Goal: Task Accomplishment & Management: Use online tool/utility

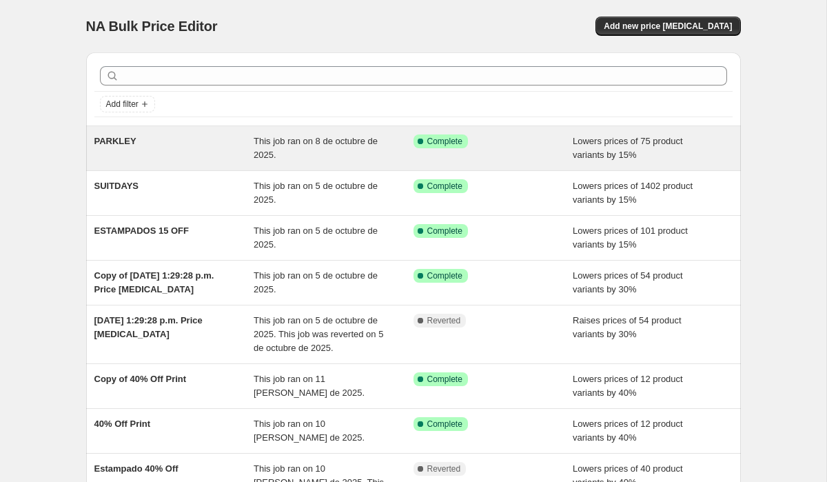
click at [218, 157] on div "PARKLEY" at bounding box center [174, 148] width 160 height 28
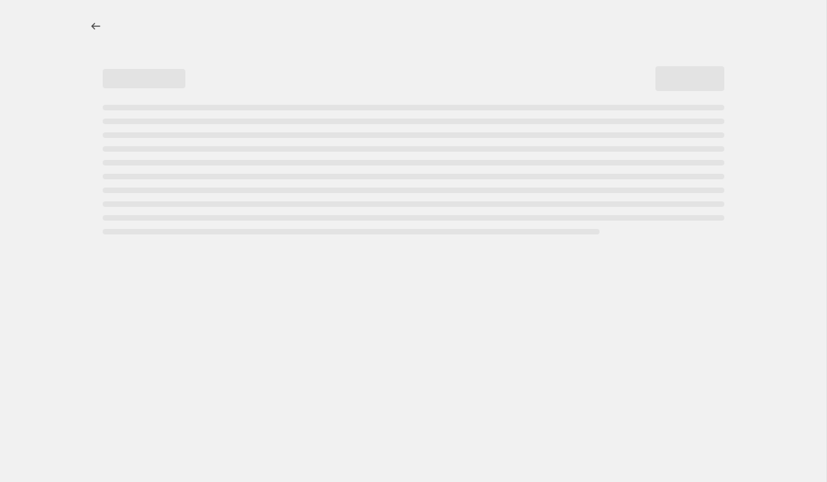
select select "percentage"
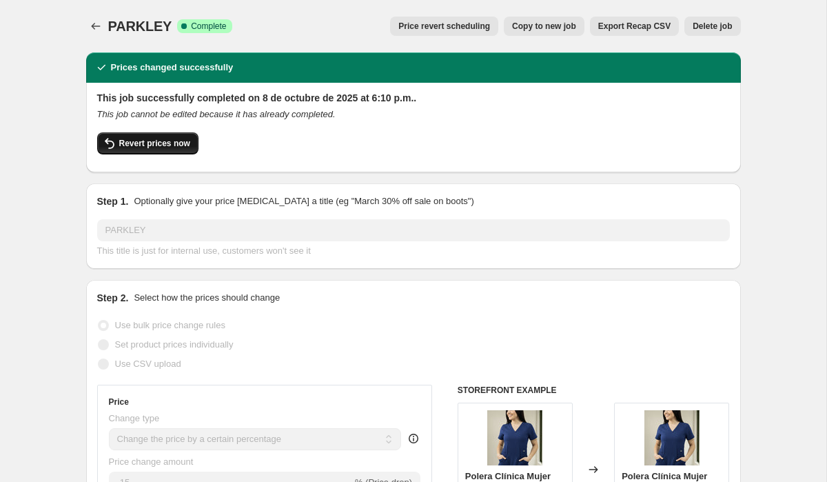
click at [167, 140] on span "Revert prices now" at bounding box center [154, 143] width 71 height 11
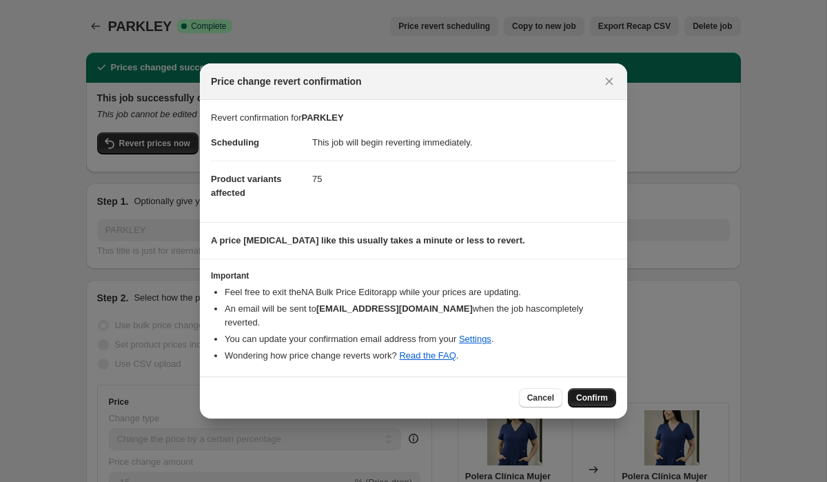
click at [585, 388] on button "Confirm" at bounding box center [592, 397] width 48 height 19
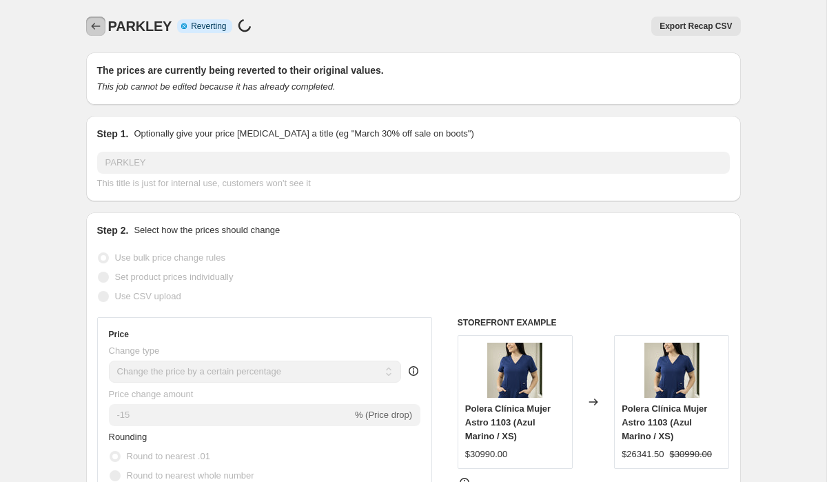
click at [86, 27] on button "Price change jobs" at bounding box center [95, 26] width 19 height 19
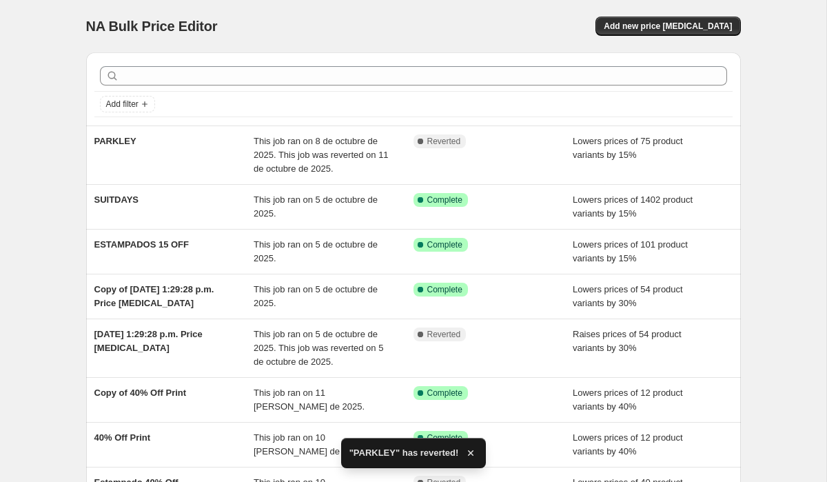
click at [161, 209] on div "SUITDAYS" at bounding box center [174, 207] width 160 height 28
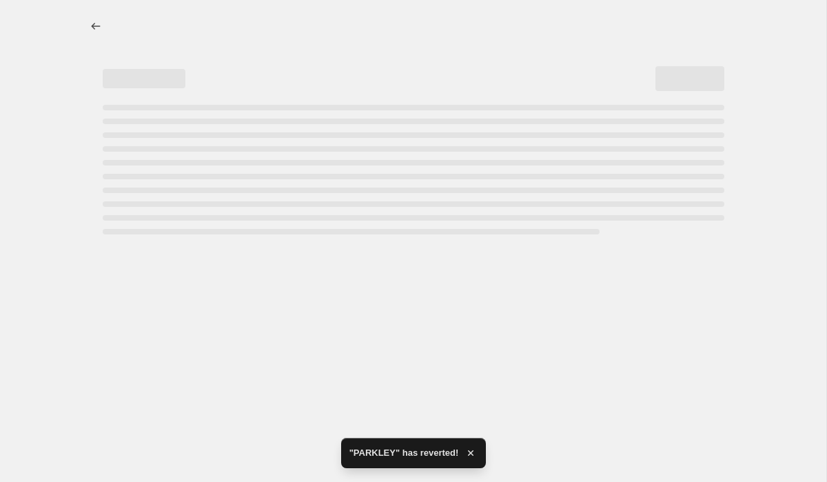
select select "percentage"
select select "collection"
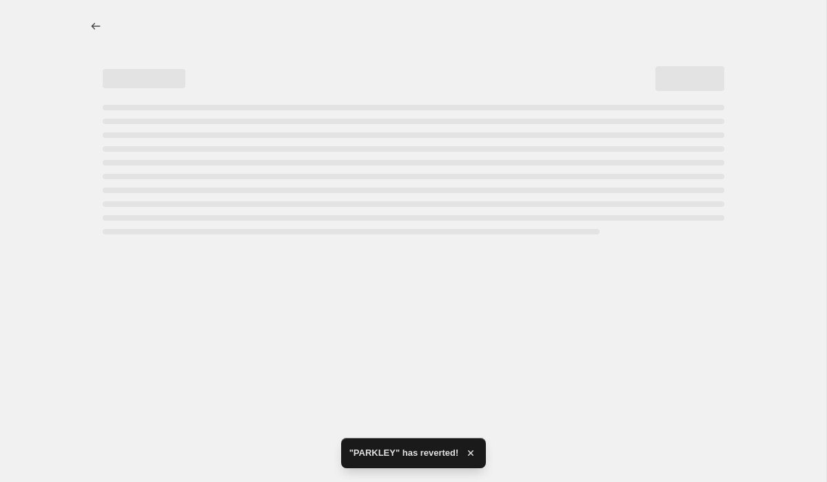
select select "collection"
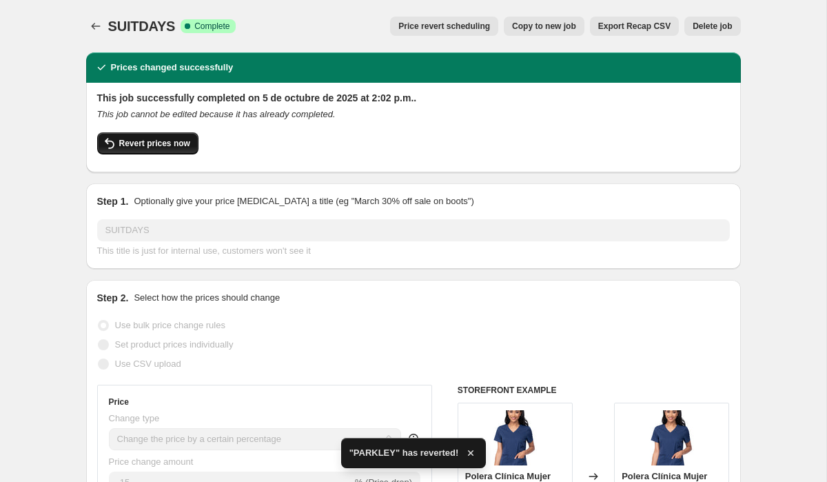
click at [183, 141] on span "Revert prices now" at bounding box center [154, 143] width 71 height 11
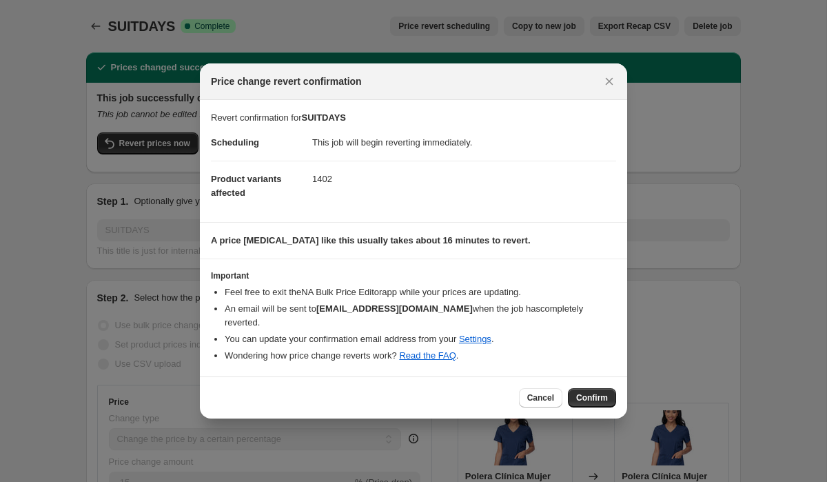
click at [597, 398] on button "Confirm" at bounding box center [592, 397] width 48 height 19
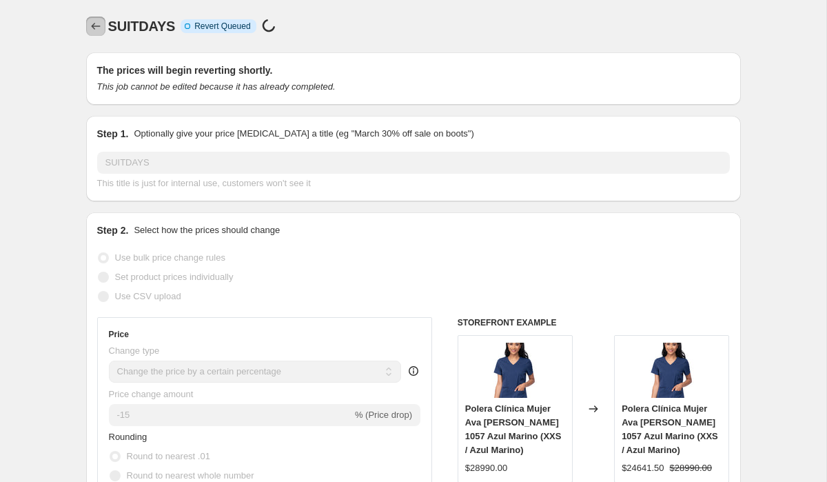
click at [96, 21] on icon "Price change jobs" at bounding box center [96, 26] width 14 height 14
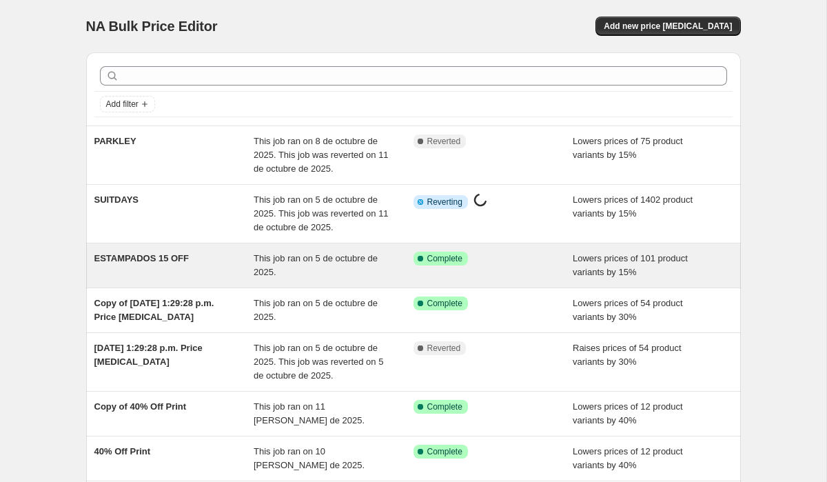
click at [169, 263] on div "ESTAMPADOS 15 OFF" at bounding box center [174, 265] width 160 height 28
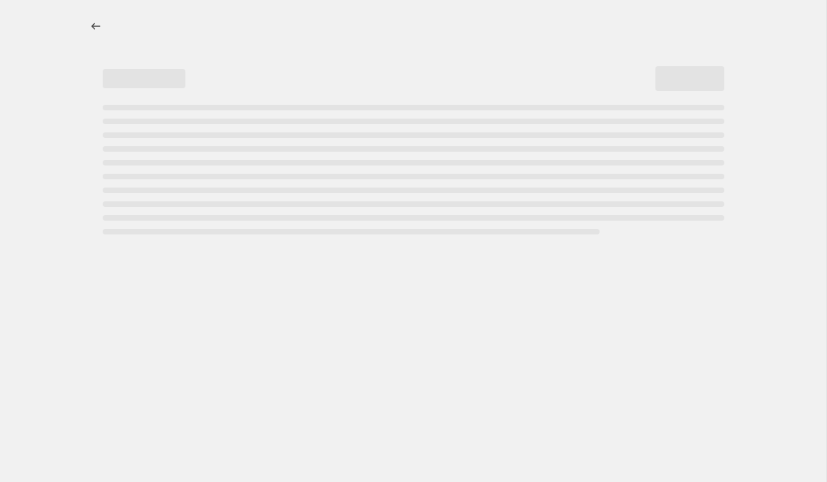
select select "percentage"
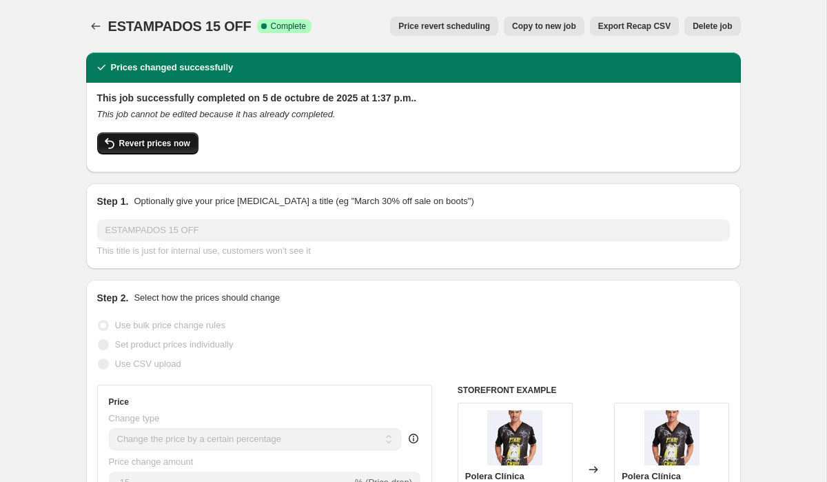
click at [165, 149] on button "Revert prices now" at bounding box center [147, 143] width 101 height 22
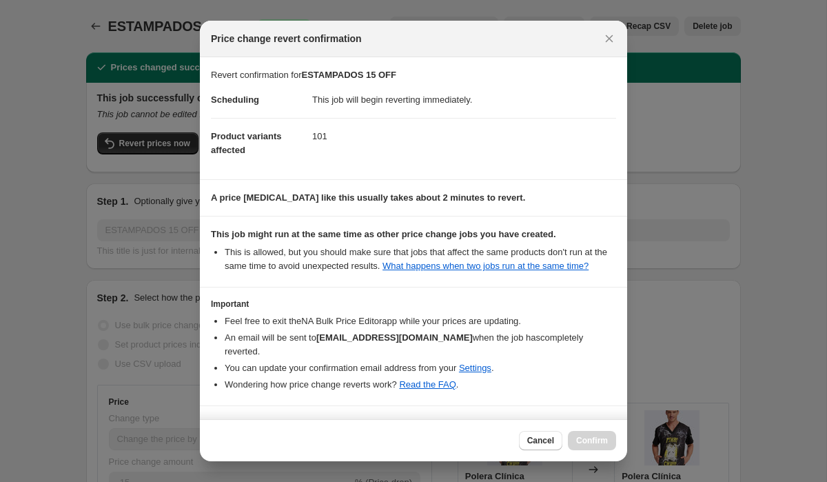
scroll to position [42, 0]
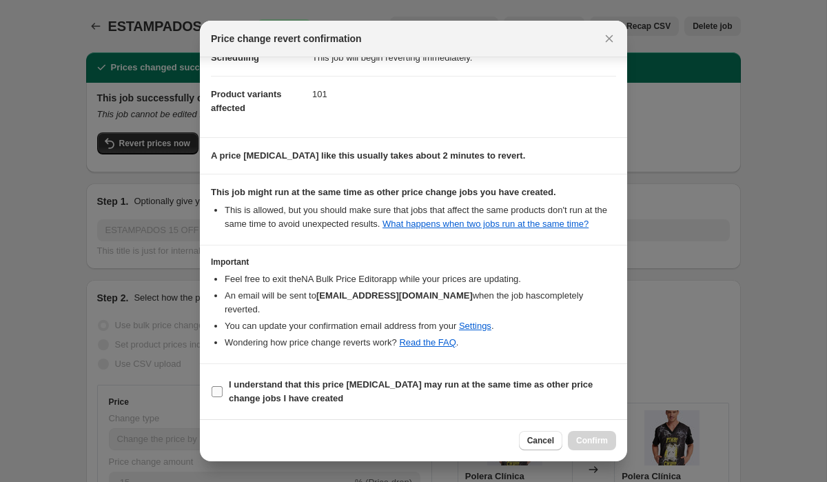
click at [215, 388] on input "I understand that this price [MEDICAL_DATA] may run at the same time as other p…" at bounding box center [217, 391] width 11 height 11
checkbox input "true"
click at [598, 439] on span "Confirm" at bounding box center [592, 440] width 32 height 11
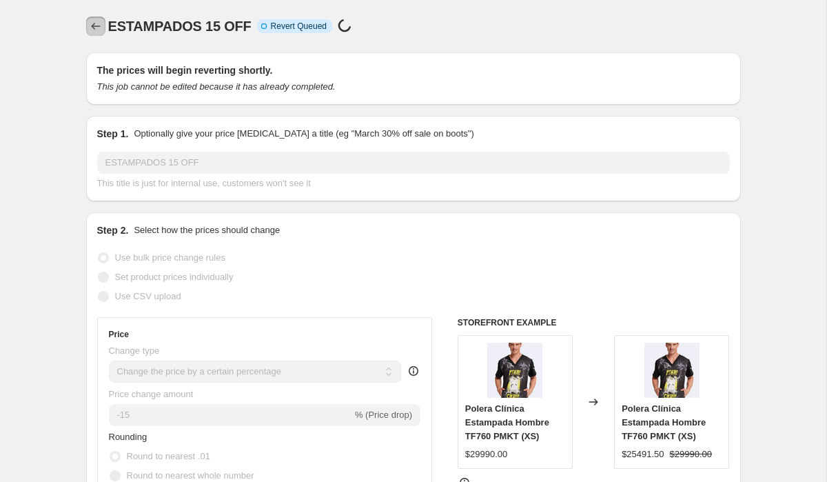
click at [93, 23] on icon "Price change jobs" at bounding box center [96, 26] width 14 height 14
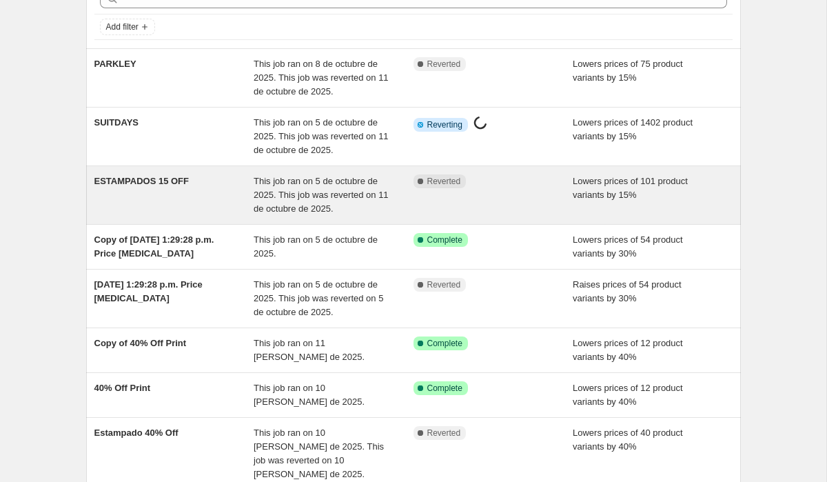
scroll to position [78, 0]
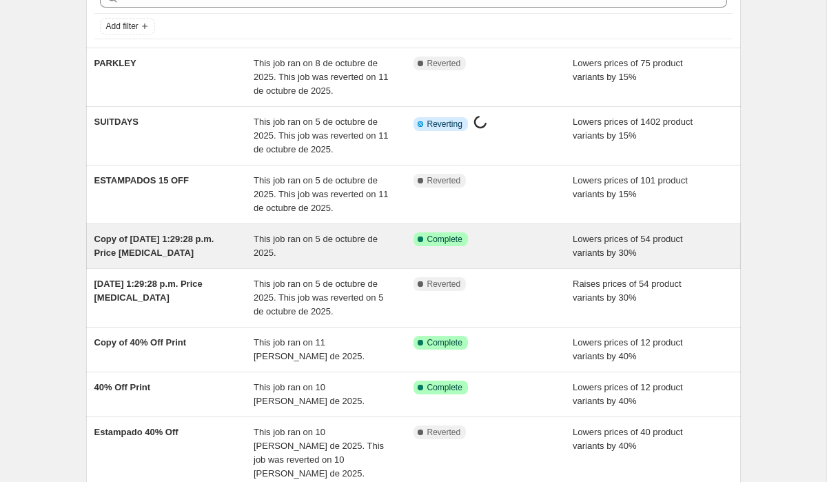
click at [203, 264] on div "Copy of [DATE] 1:29:28 p.m. Price [MEDICAL_DATA] This job ran on 5 de octubre d…" at bounding box center [413, 246] width 655 height 44
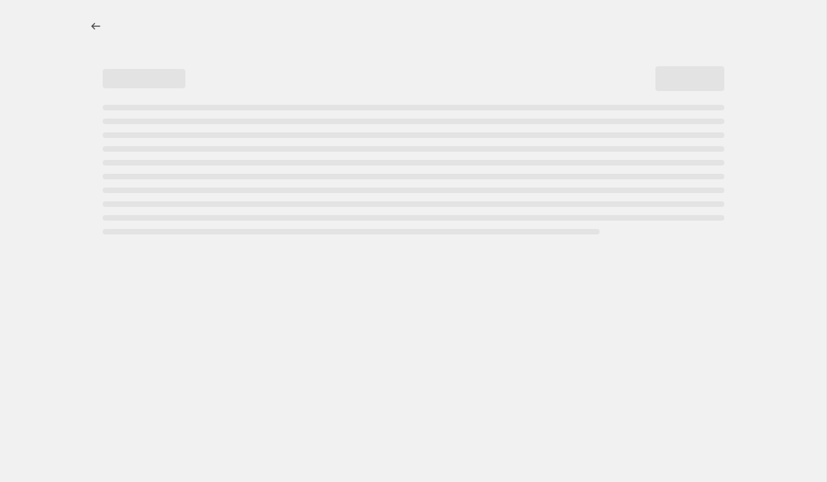
select select "percentage"
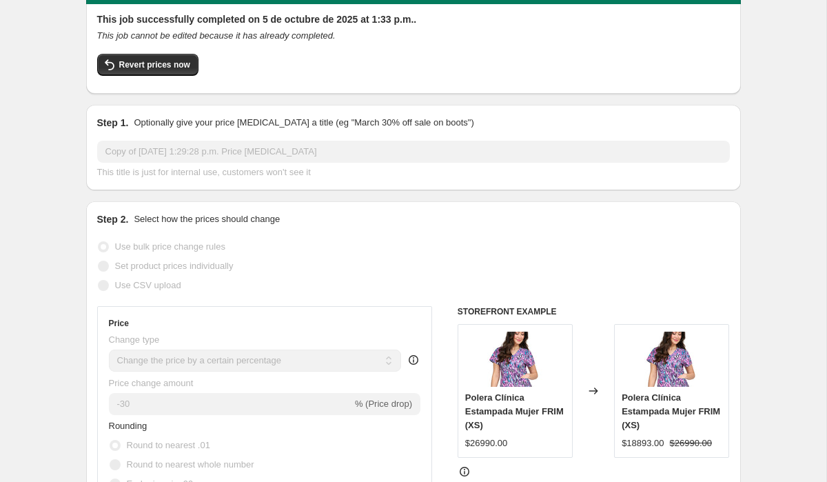
scroll to position [53, 0]
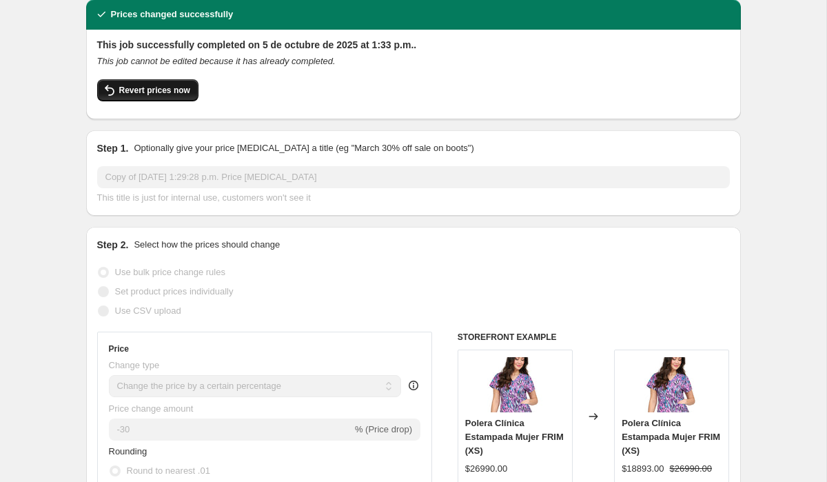
click at [170, 91] on span "Revert prices now" at bounding box center [154, 90] width 71 height 11
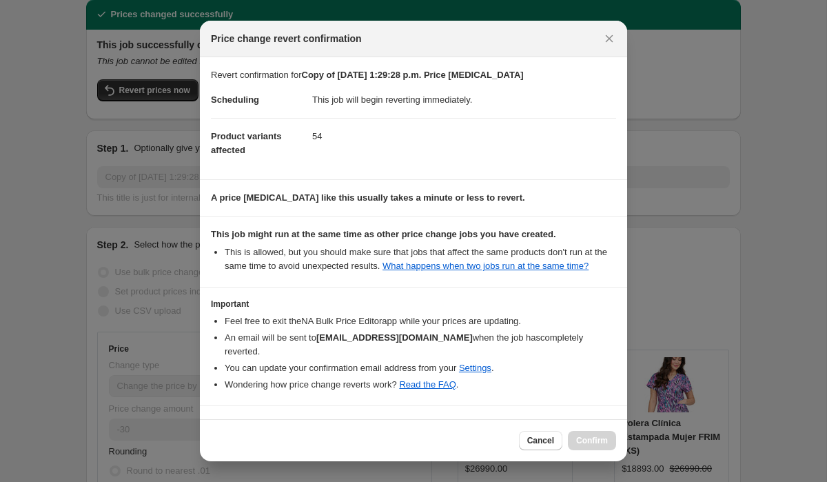
scroll to position [42, 0]
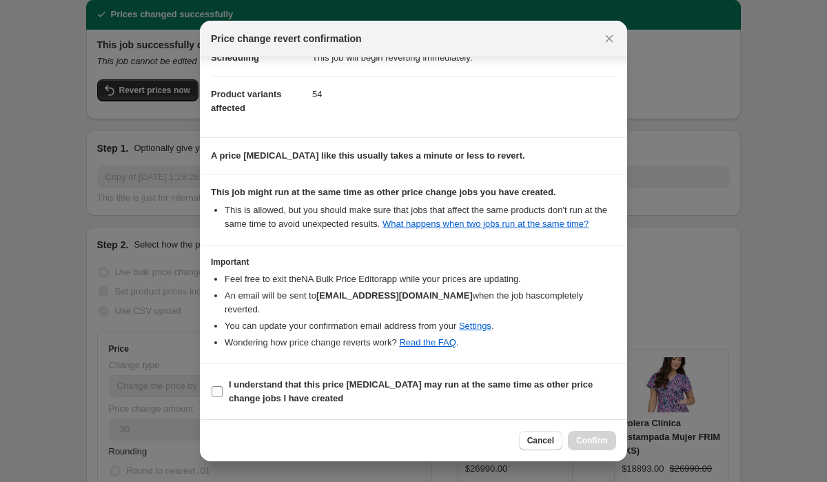
click at [216, 389] on input "I understand that this price [MEDICAL_DATA] may run at the same time as other p…" at bounding box center [217, 391] width 11 height 11
checkbox input "true"
click at [597, 432] on button "Confirm" at bounding box center [592, 440] width 48 height 19
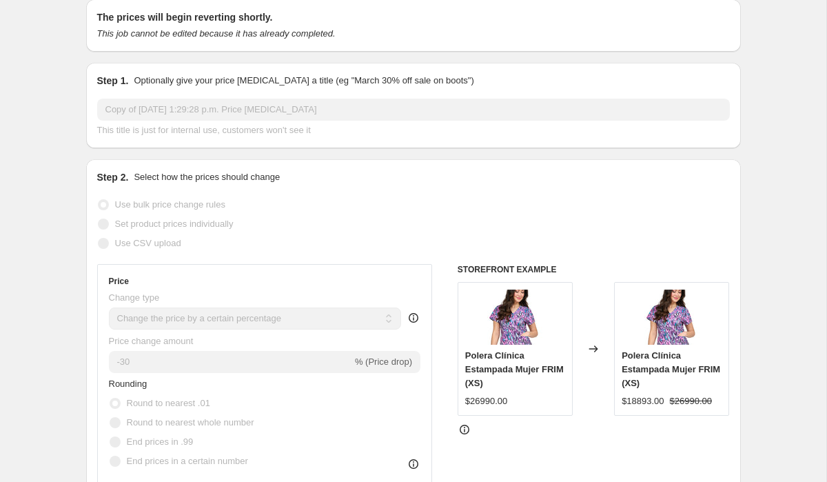
scroll to position [0, 0]
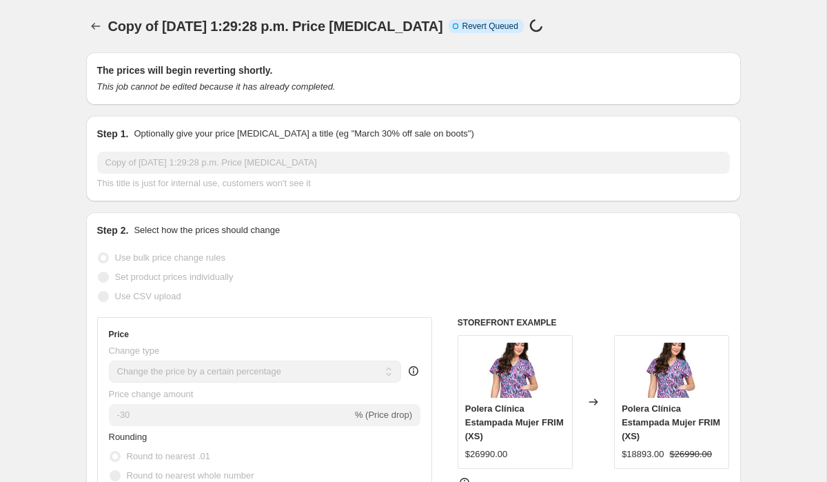
click at [96, 13] on div "Copy of [DATE] 1:29:28 p.m. Price [MEDICAL_DATA]. This page is ready Copy of [D…" at bounding box center [413, 26] width 655 height 52
click at [94, 31] on icon "Price change jobs" at bounding box center [96, 26] width 14 height 14
